Goal: Check status: Check status

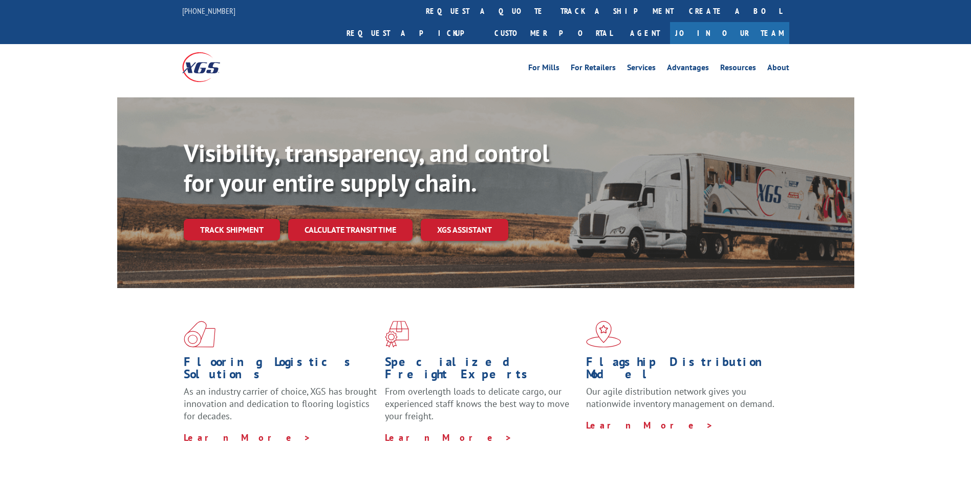
click at [240, 219] on link "Track shipment" at bounding box center [232, 230] width 96 height 22
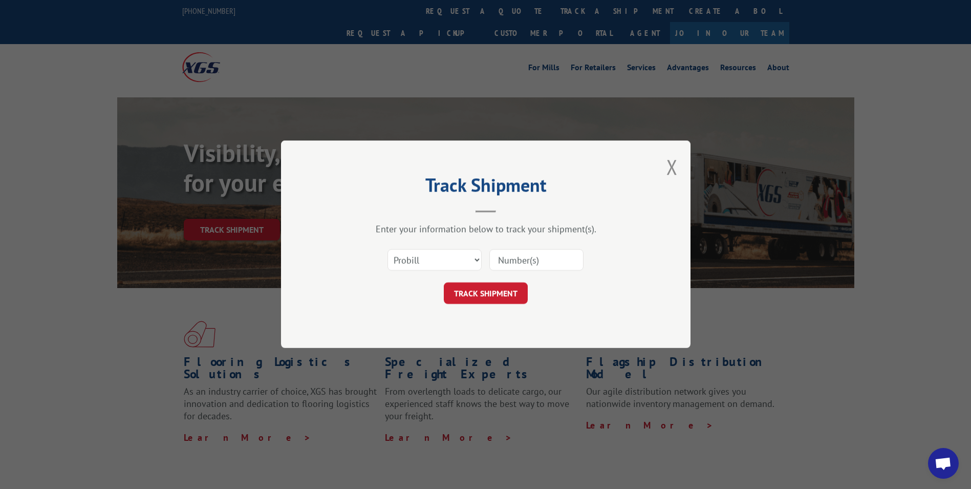
click at [518, 258] on input at bounding box center [537, 260] width 94 height 22
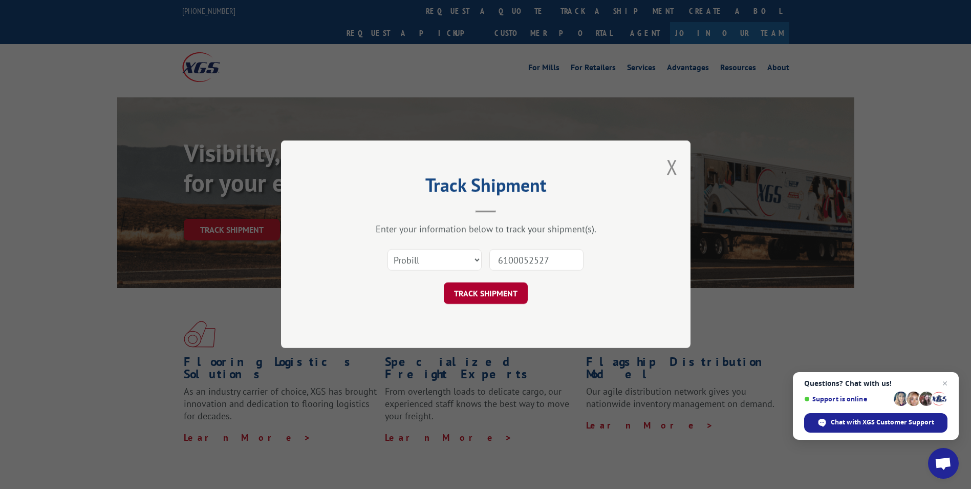
type input "6100052527"
click at [484, 302] on button "TRACK SHIPMENT" at bounding box center [486, 294] width 84 height 22
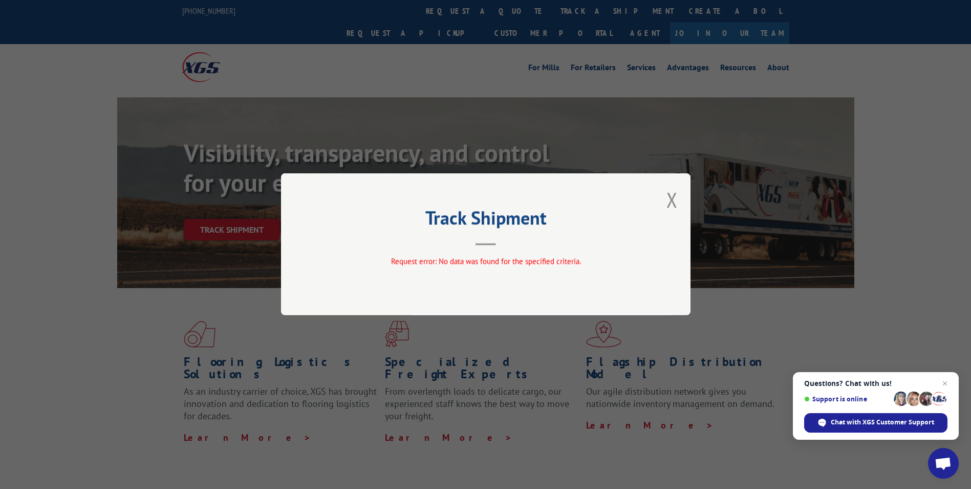
click at [492, 251] on div "Track Shipment Request error: No data was found for the specified criteria." at bounding box center [486, 244] width 410 height 142
drag, startPoint x: 674, startPoint y: 200, endPoint x: 582, endPoint y: 245, distance: 102.6
click at [674, 199] on button "Close modal" at bounding box center [672, 199] width 11 height 27
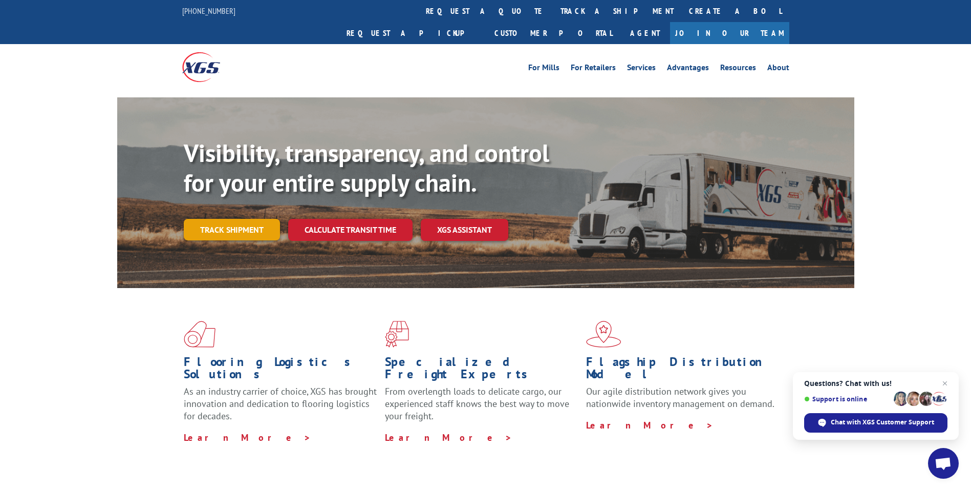
click at [221, 219] on link "Track shipment" at bounding box center [232, 230] width 96 height 22
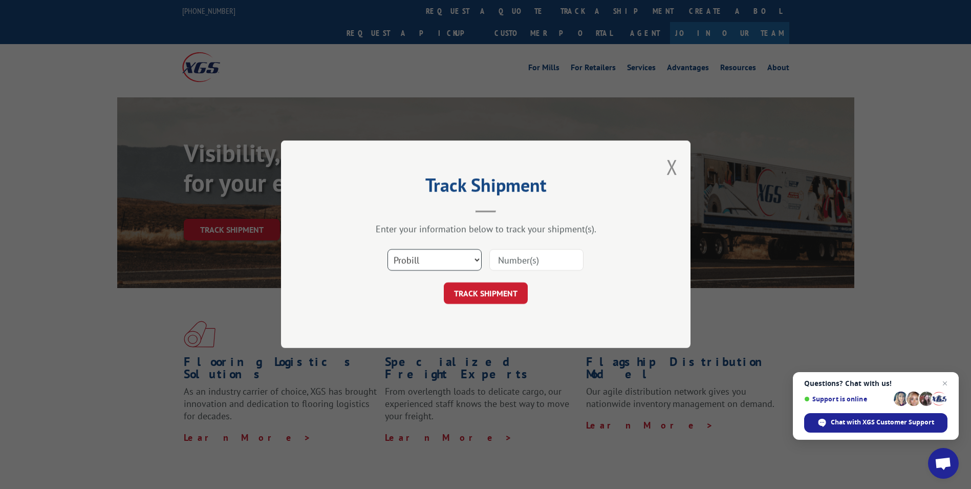
click at [478, 262] on select "Select category... Probill BOL PO" at bounding box center [435, 260] width 94 height 22
select select "bol"
click at [388, 249] on select "Select category... Probill BOL PO" at bounding box center [435, 260] width 94 height 22
click at [509, 261] on input at bounding box center [537, 260] width 94 height 22
type input "6100052527"
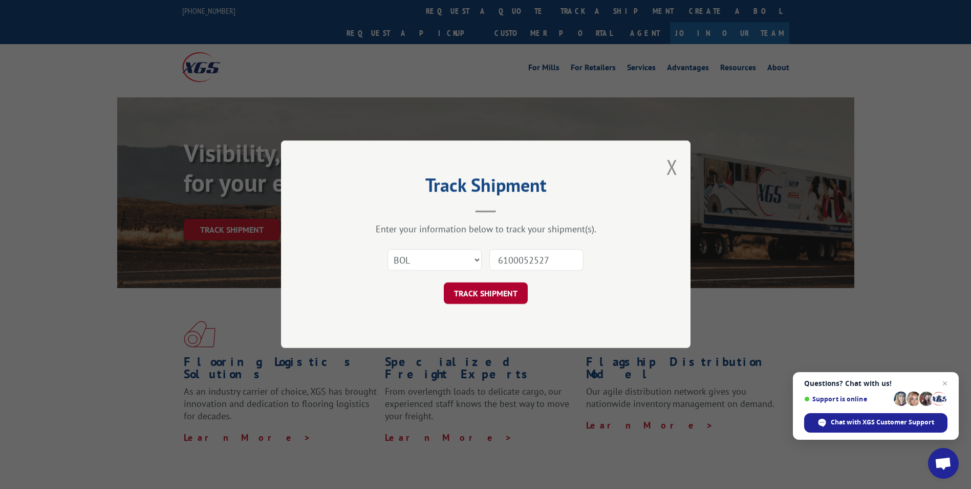
click at [492, 292] on button "TRACK SHIPMENT" at bounding box center [486, 294] width 84 height 22
